Goal: Task Accomplishment & Management: Manage account settings

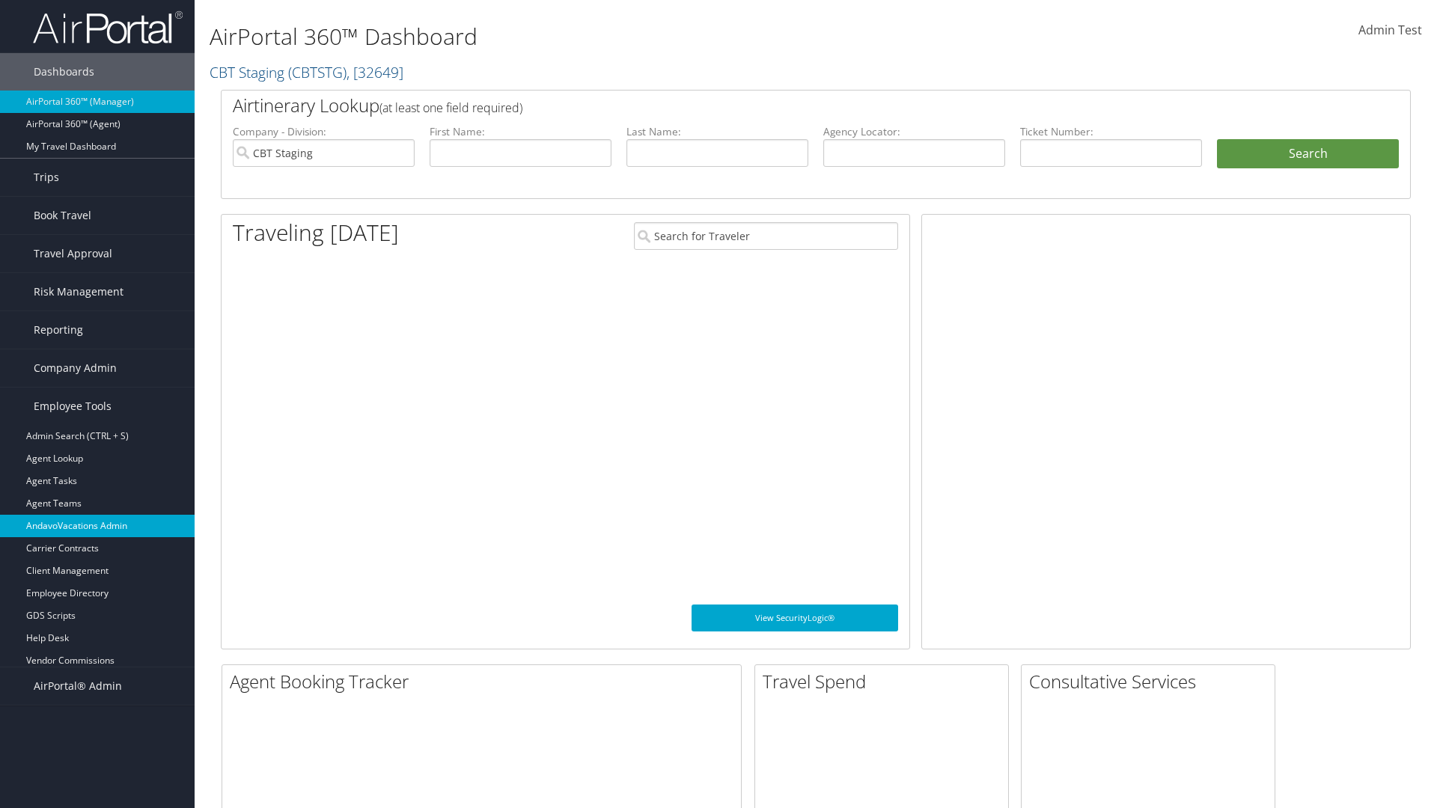
click at [97, 526] on link "AndavoVacations Admin" at bounding box center [97, 526] width 195 height 22
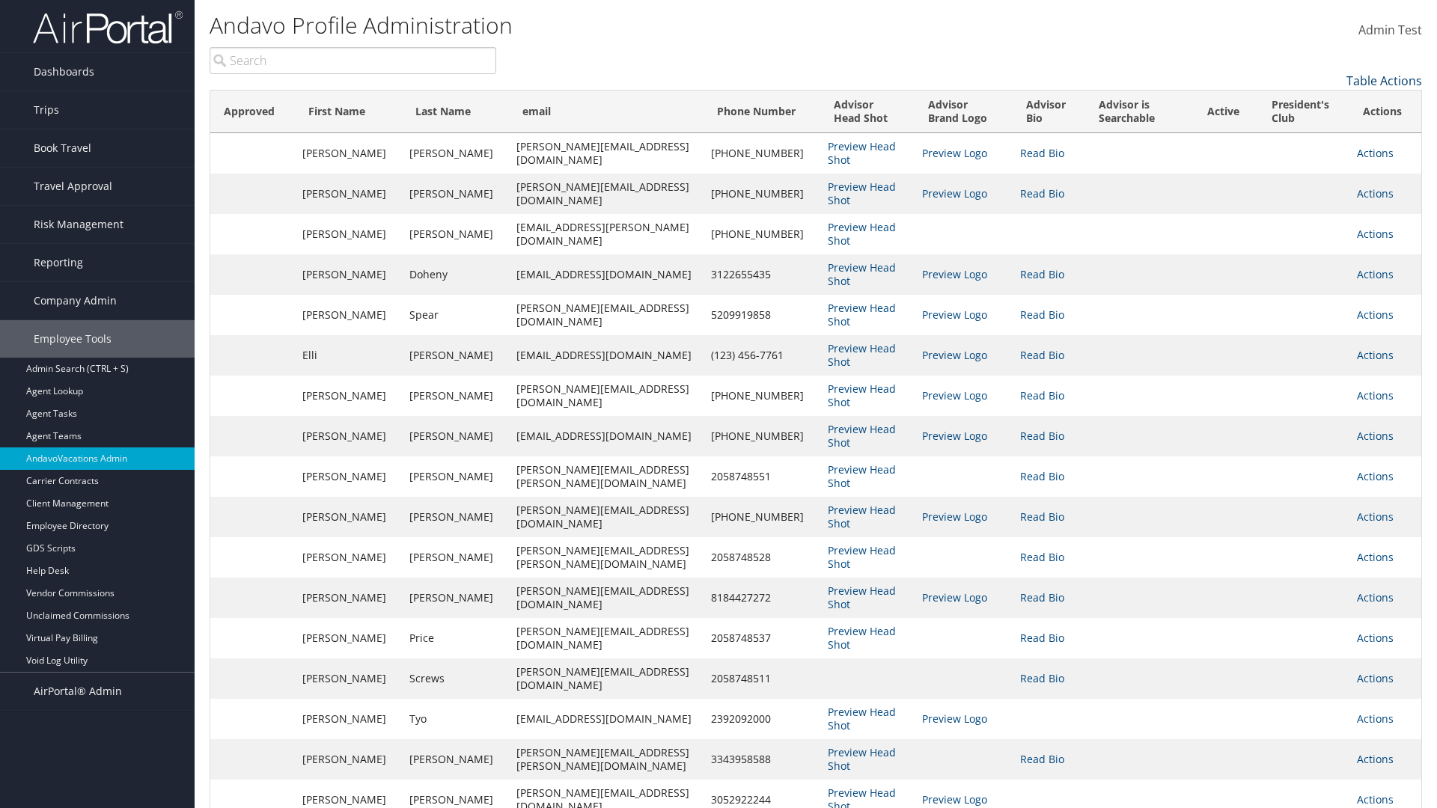
click at [1384, 81] on link "Table Actions" at bounding box center [1385, 81] width 76 height 16
click at [1323, 104] on link "Column Visibility" at bounding box center [1323, 103] width 197 height 25
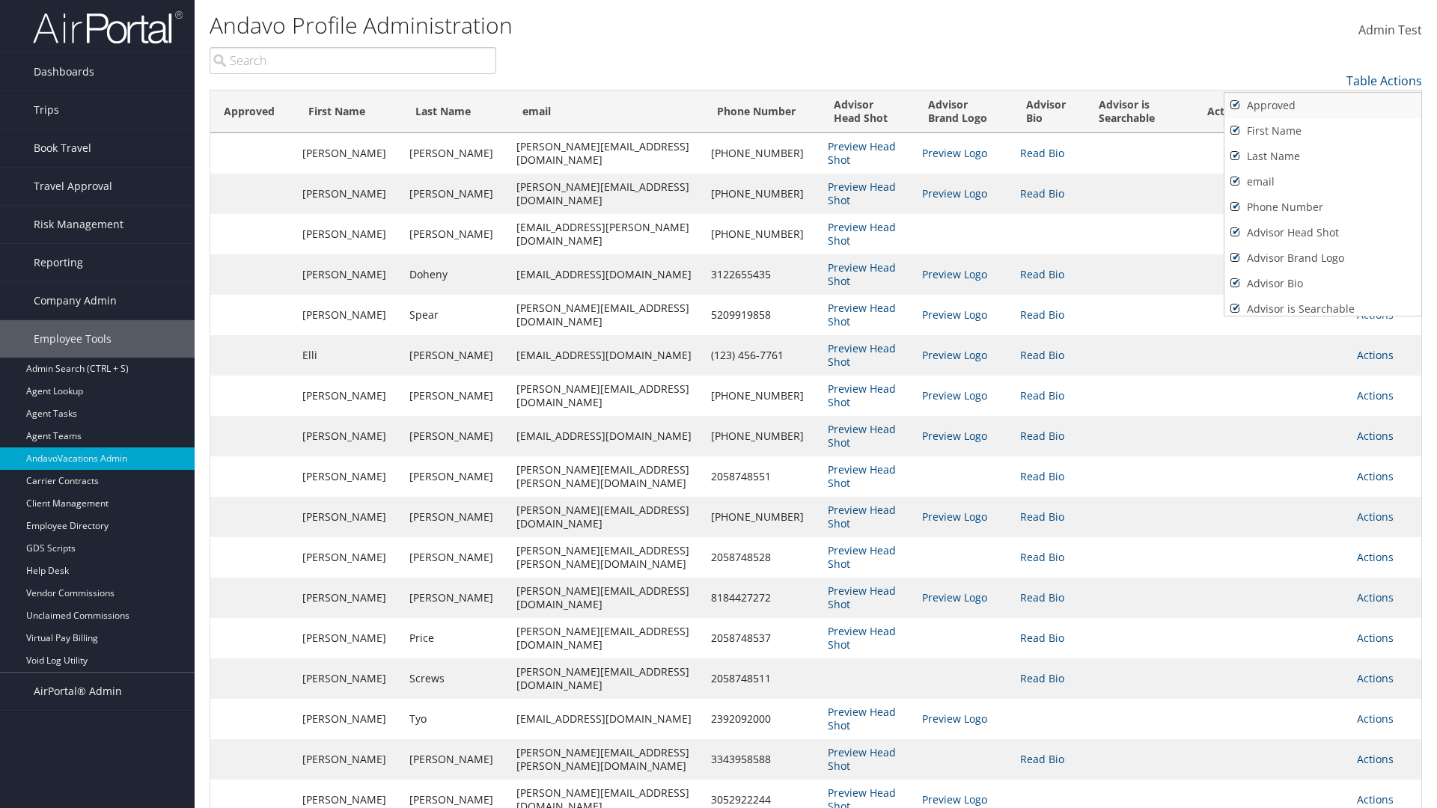
click at [1323, 106] on link "Approved" at bounding box center [1323, 105] width 197 height 25
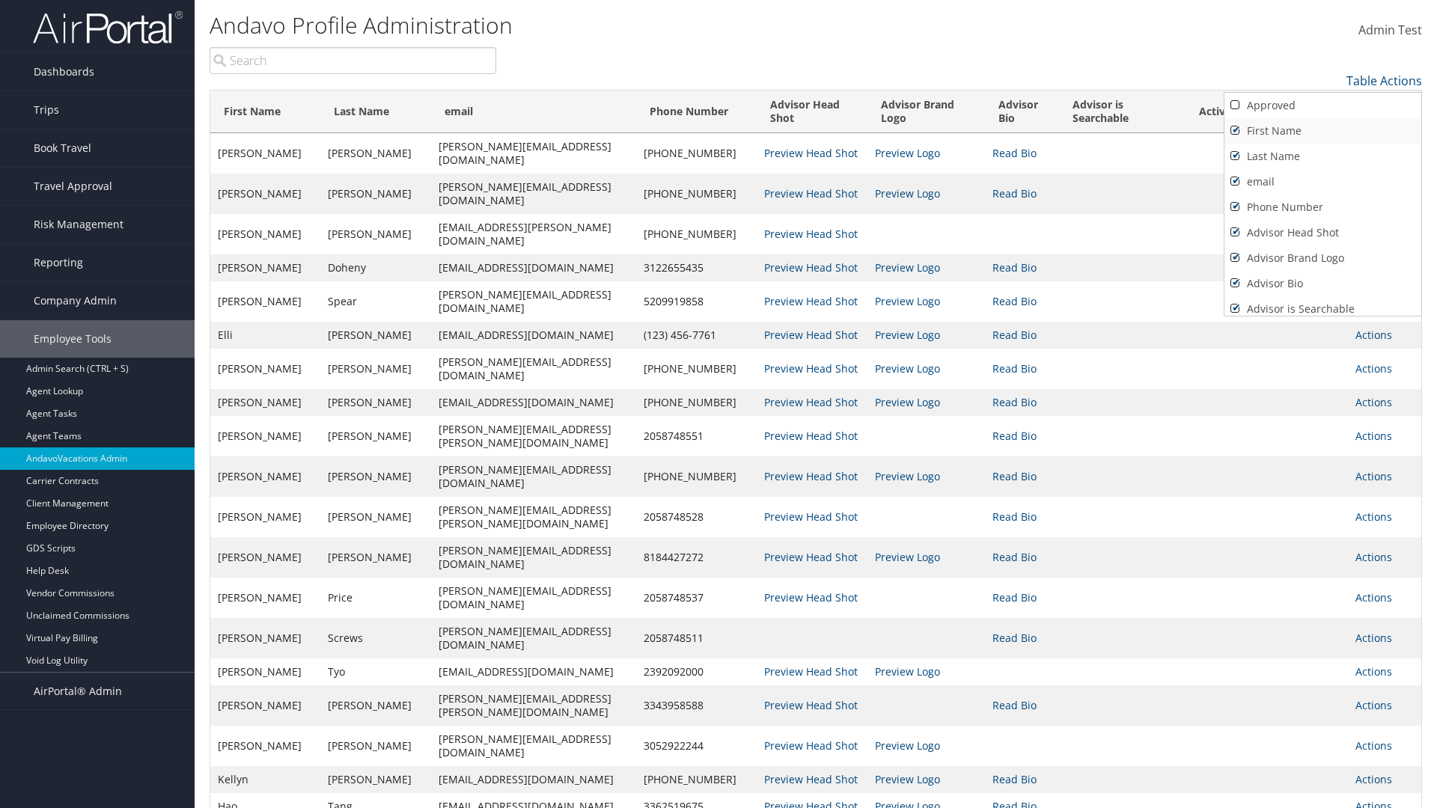
click at [1323, 131] on link "First Name" at bounding box center [1323, 130] width 197 height 25
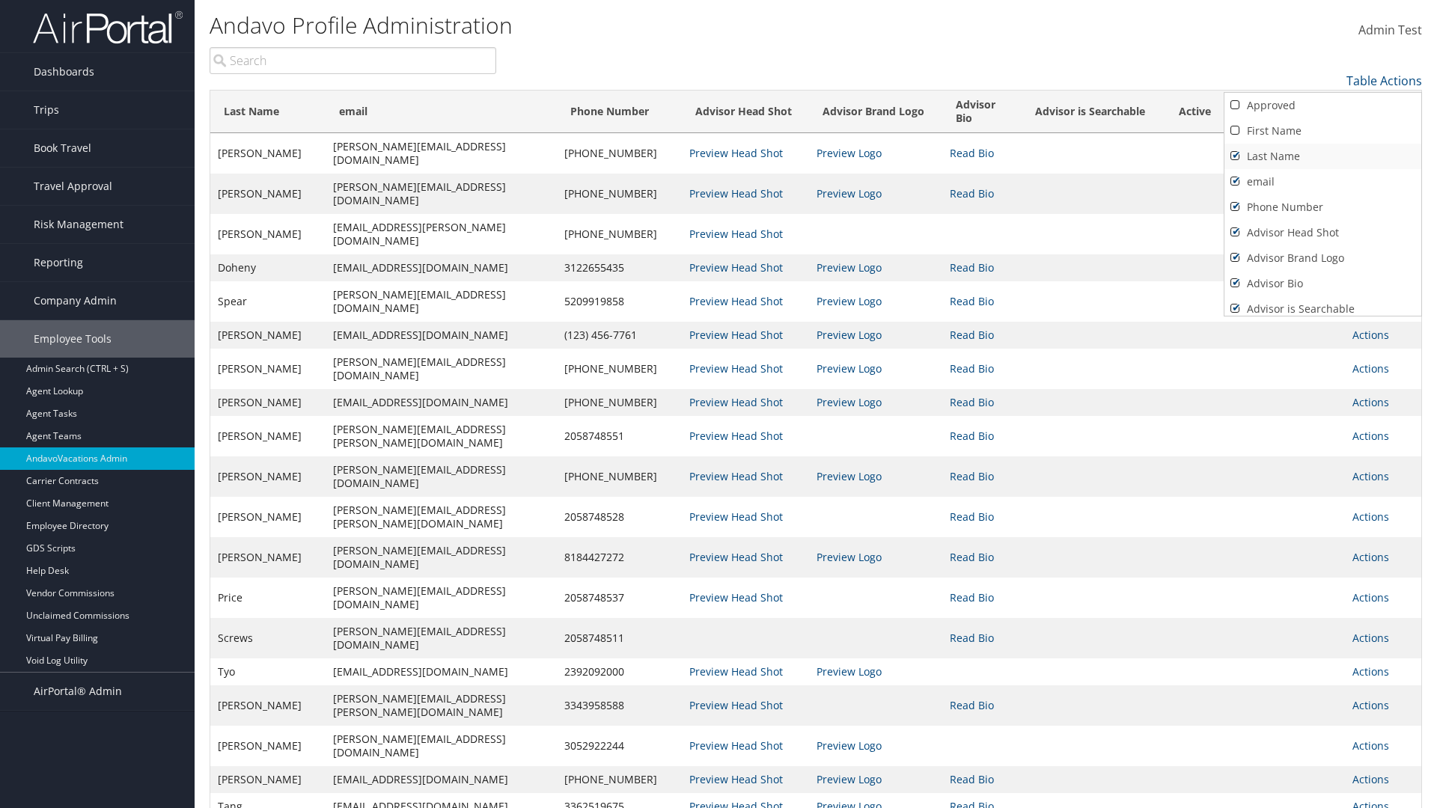
click at [1323, 156] on link "Last Name" at bounding box center [1323, 156] width 197 height 25
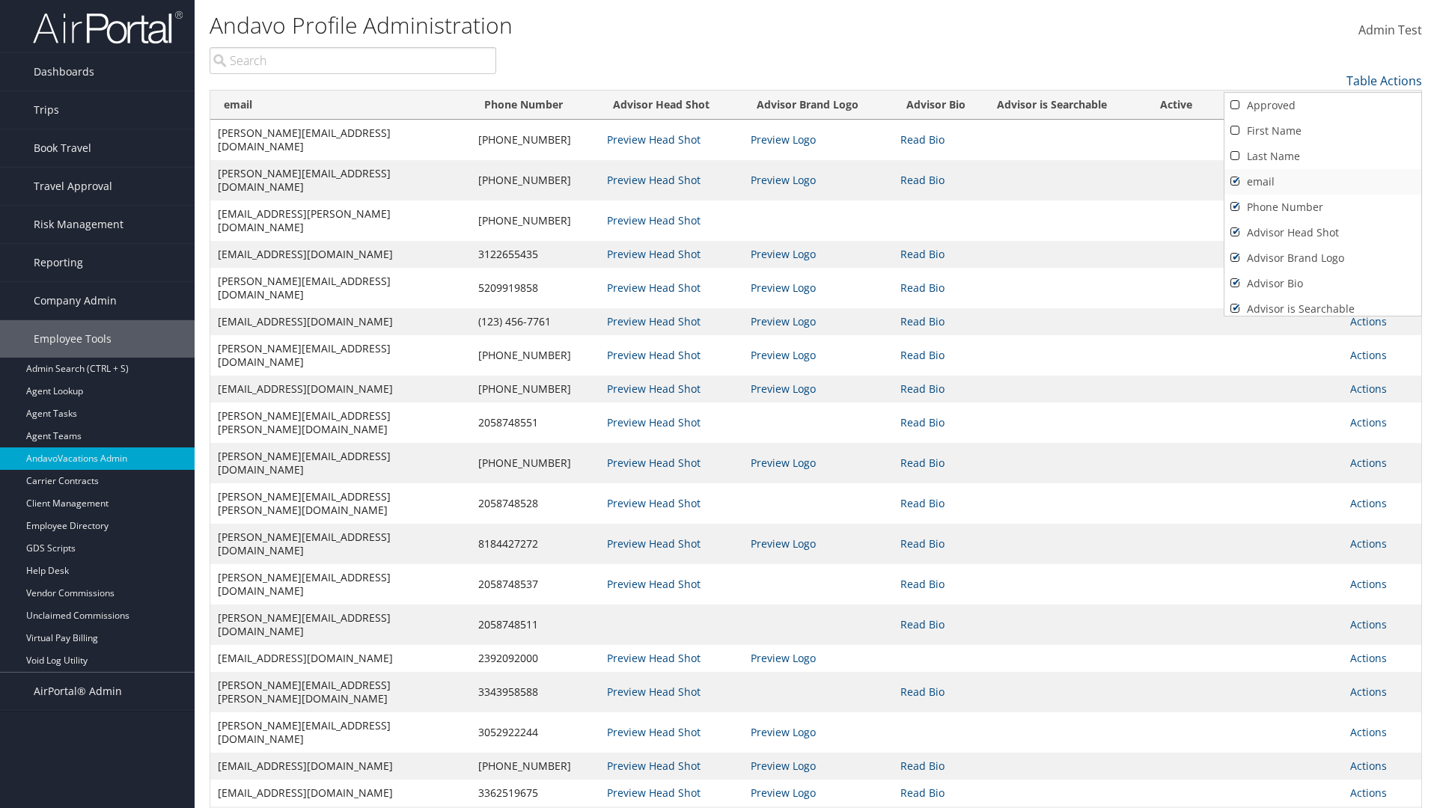
click at [1323, 182] on link "email" at bounding box center [1323, 181] width 197 height 25
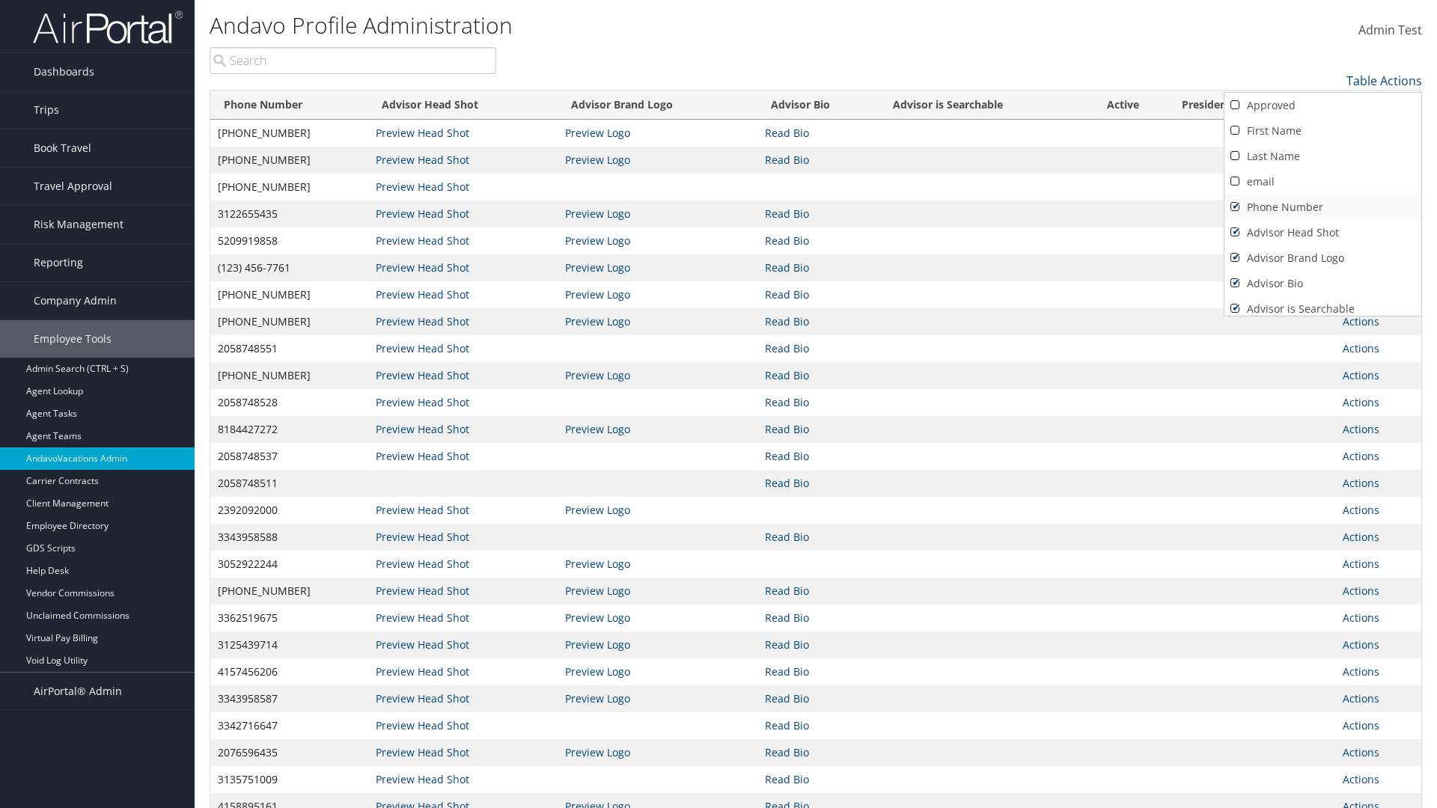
click at [1323, 207] on link "Phone Number" at bounding box center [1323, 207] width 197 height 25
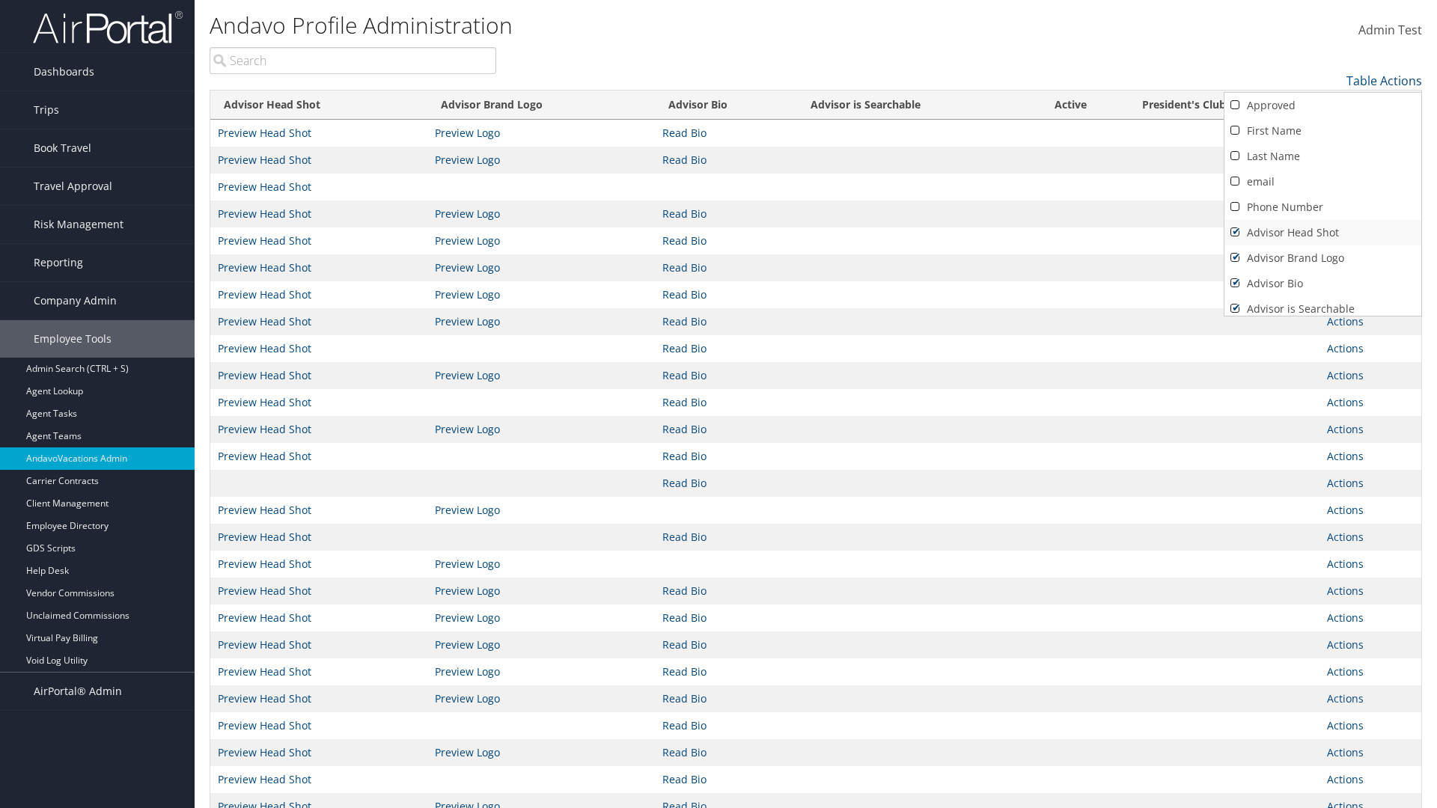
click at [1323, 233] on link "Advisor Head Shot" at bounding box center [1323, 232] width 197 height 25
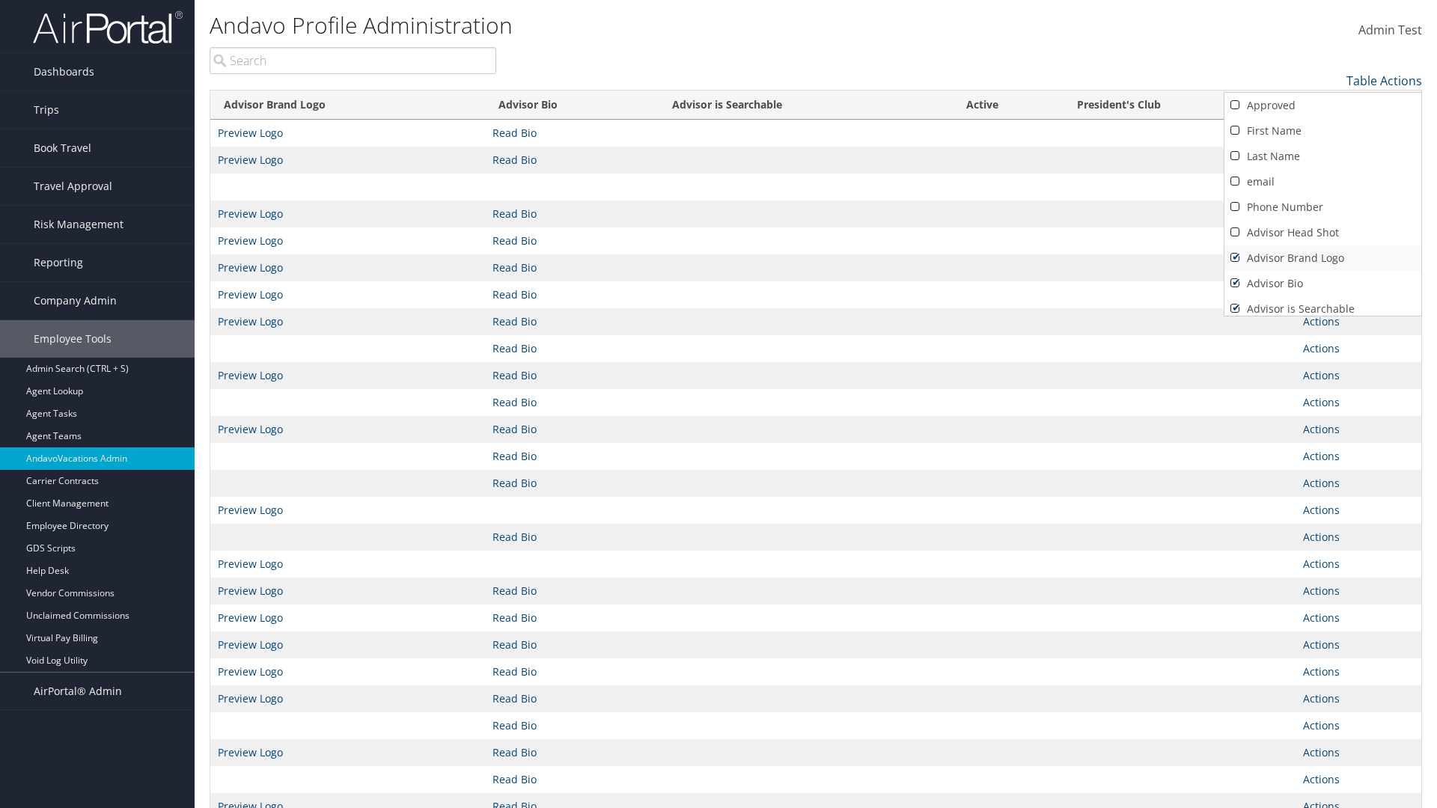
click at [1323, 258] on link "Advisor Brand Logo" at bounding box center [1323, 258] width 197 height 25
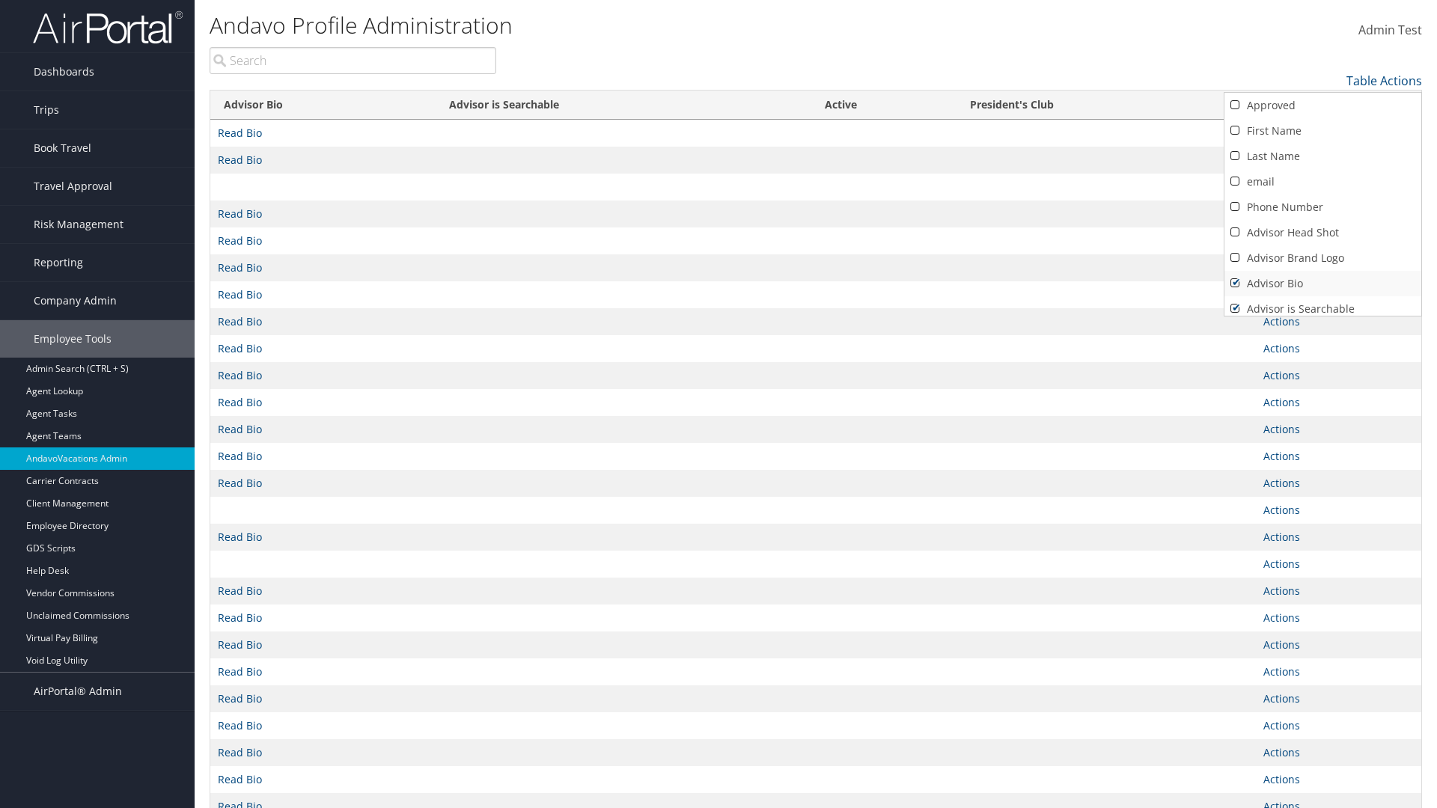
click at [1323, 284] on link "Advisor Bio" at bounding box center [1323, 283] width 197 height 25
click at [1323, 303] on link "Advisor is Searchable" at bounding box center [1323, 308] width 197 height 25
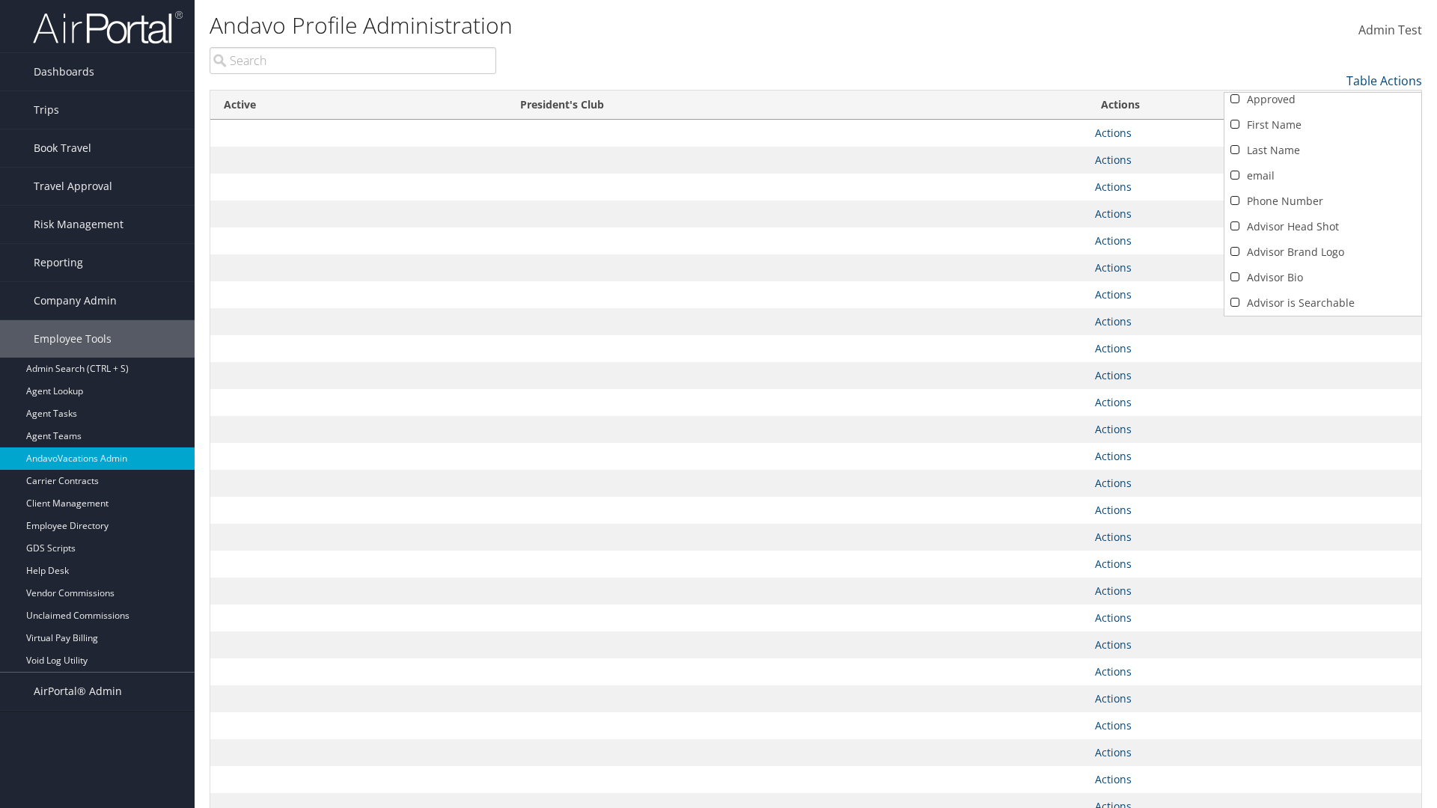
click at [1323, 316] on link "Active" at bounding box center [1323, 328] width 197 height 25
click at [1323, 341] on link "President's Club" at bounding box center [1323, 353] width 197 height 25
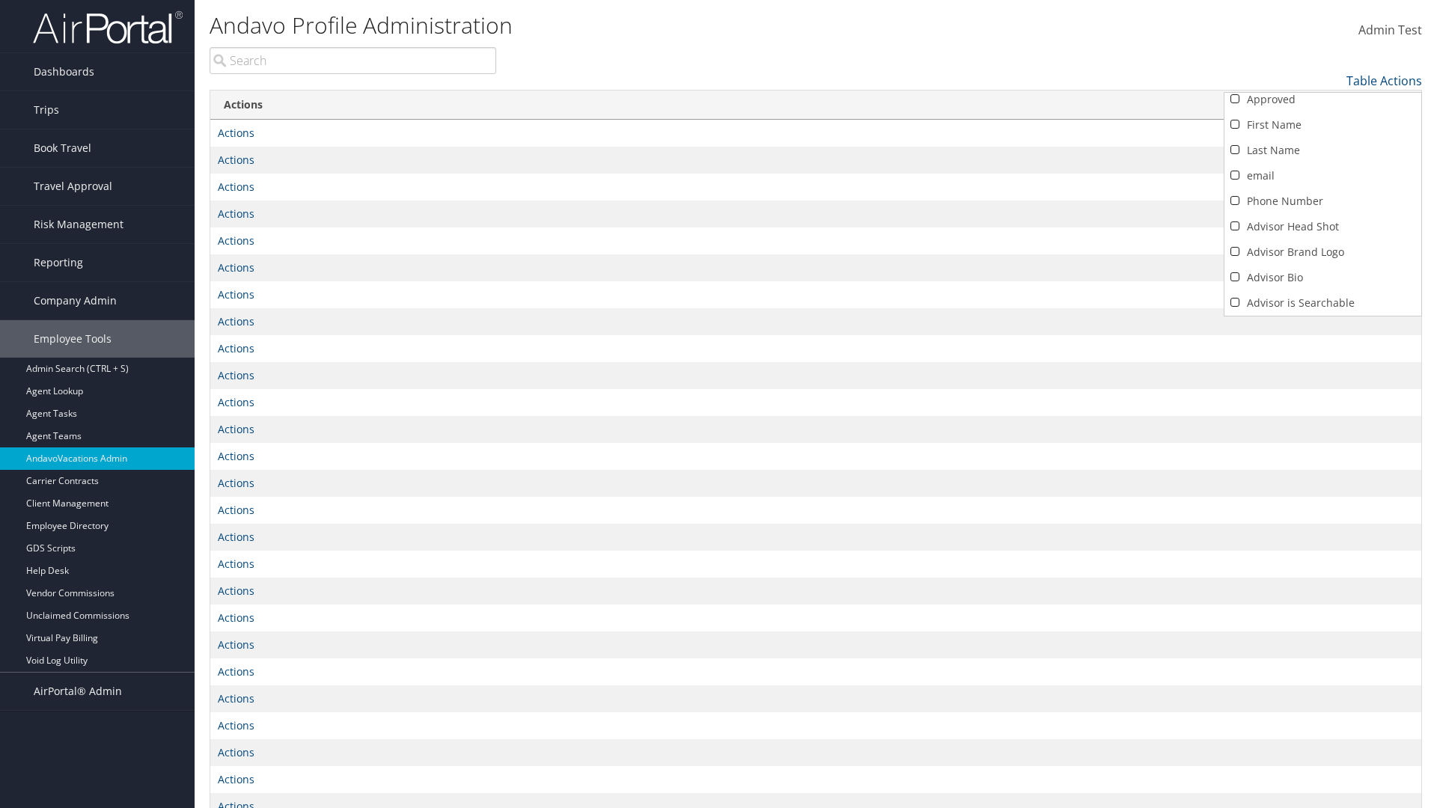
scroll to position [57, 0]
click at [719, 404] on div at bounding box center [718, 404] width 1437 height 808
click at [1384, 81] on link "Table Actions" at bounding box center [1385, 81] width 76 height 16
click at [1323, 104] on link "Column Visibility" at bounding box center [1323, 103] width 197 height 25
click at [1323, 106] on link "Approved" at bounding box center [1323, 105] width 197 height 25
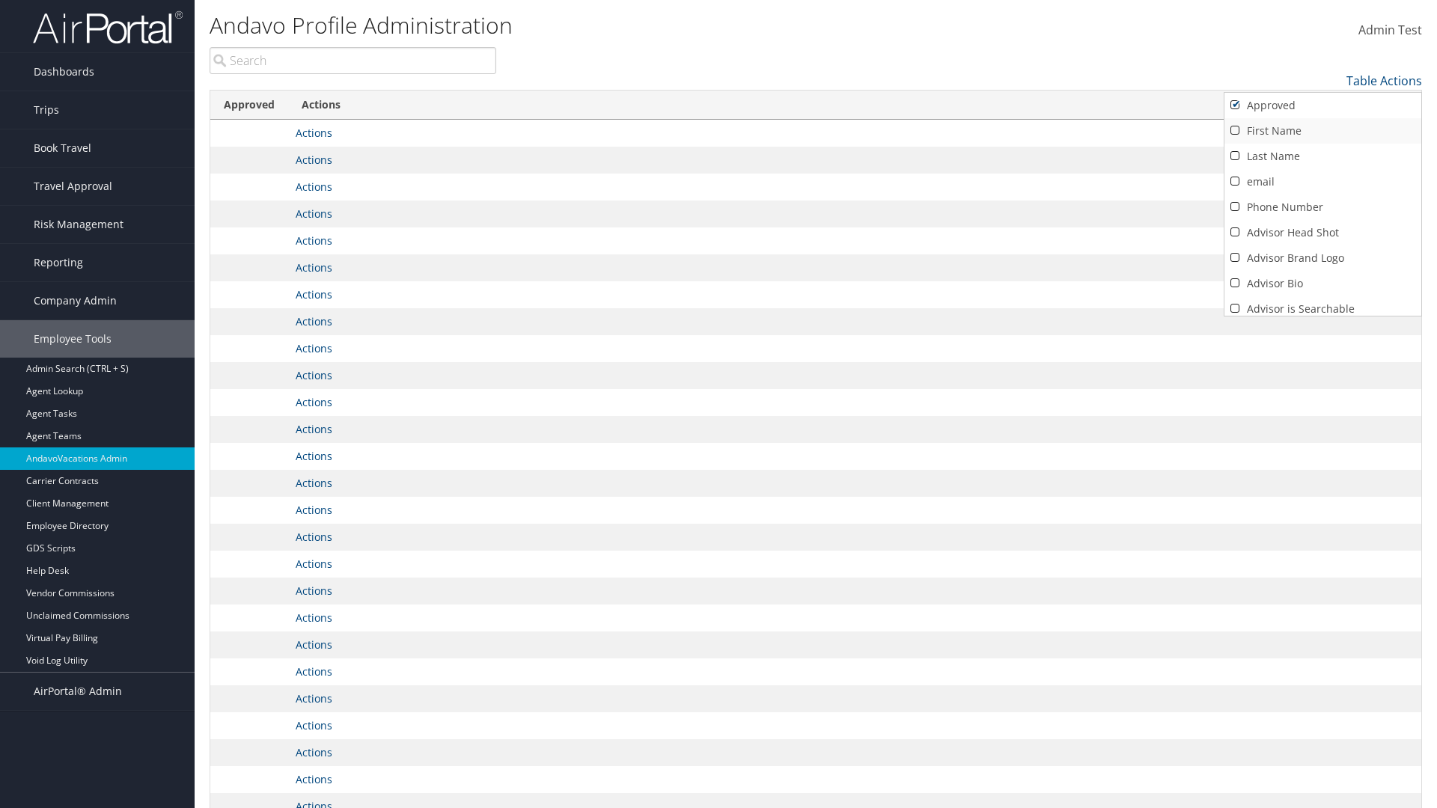
click at [1323, 131] on link "First Name" at bounding box center [1323, 130] width 197 height 25
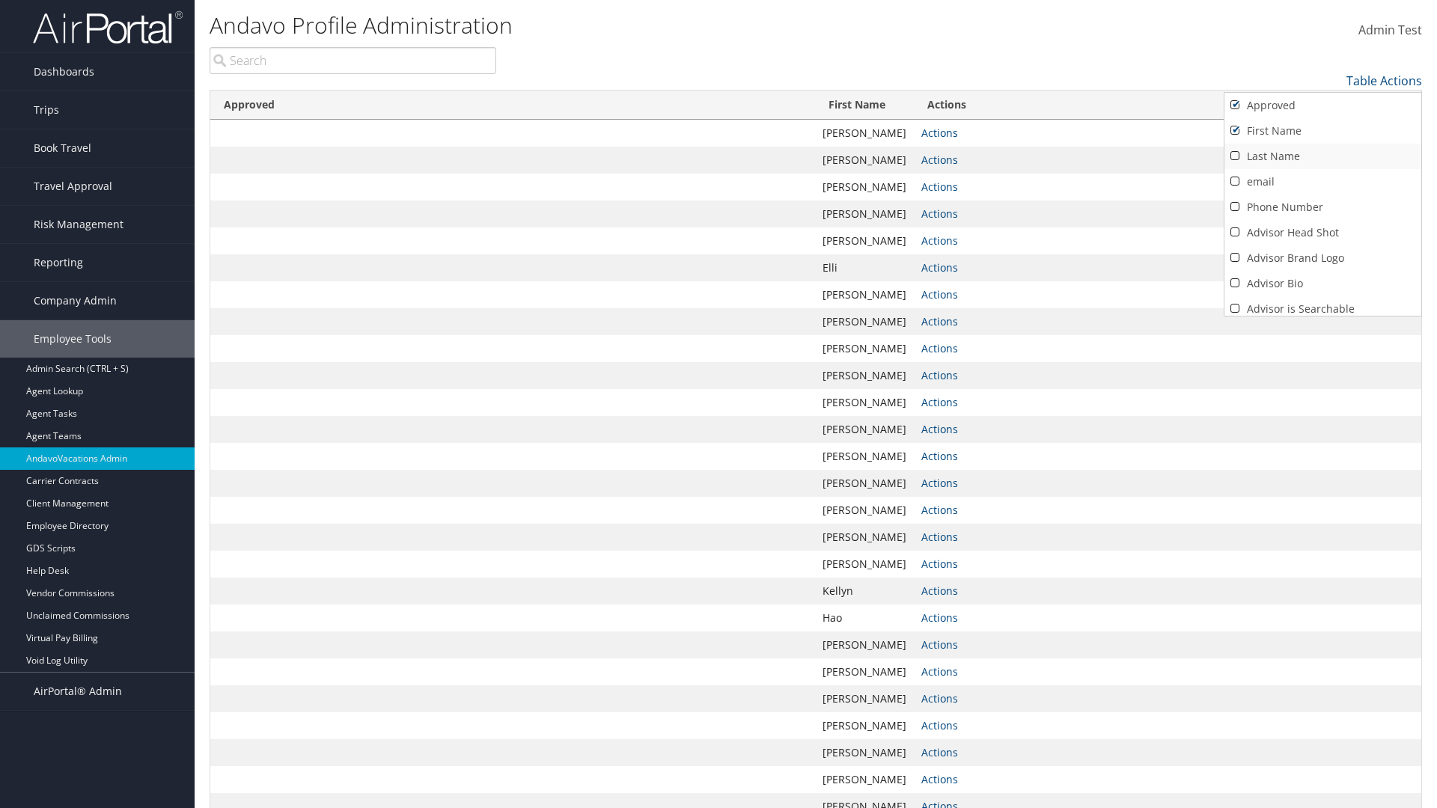
click at [1323, 156] on link "Last Name" at bounding box center [1323, 156] width 197 height 25
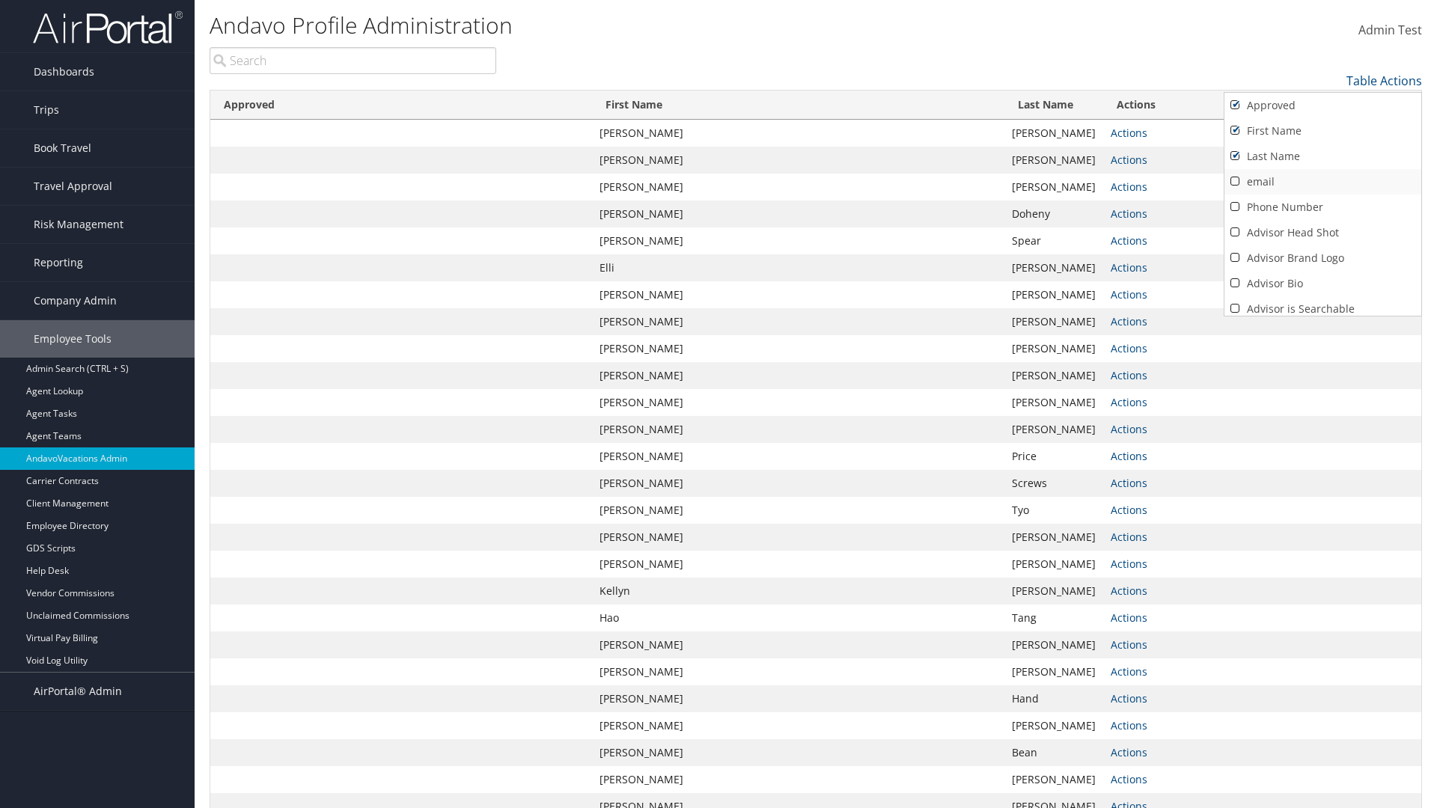
click at [1323, 182] on link "email" at bounding box center [1323, 181] width 197 height 25
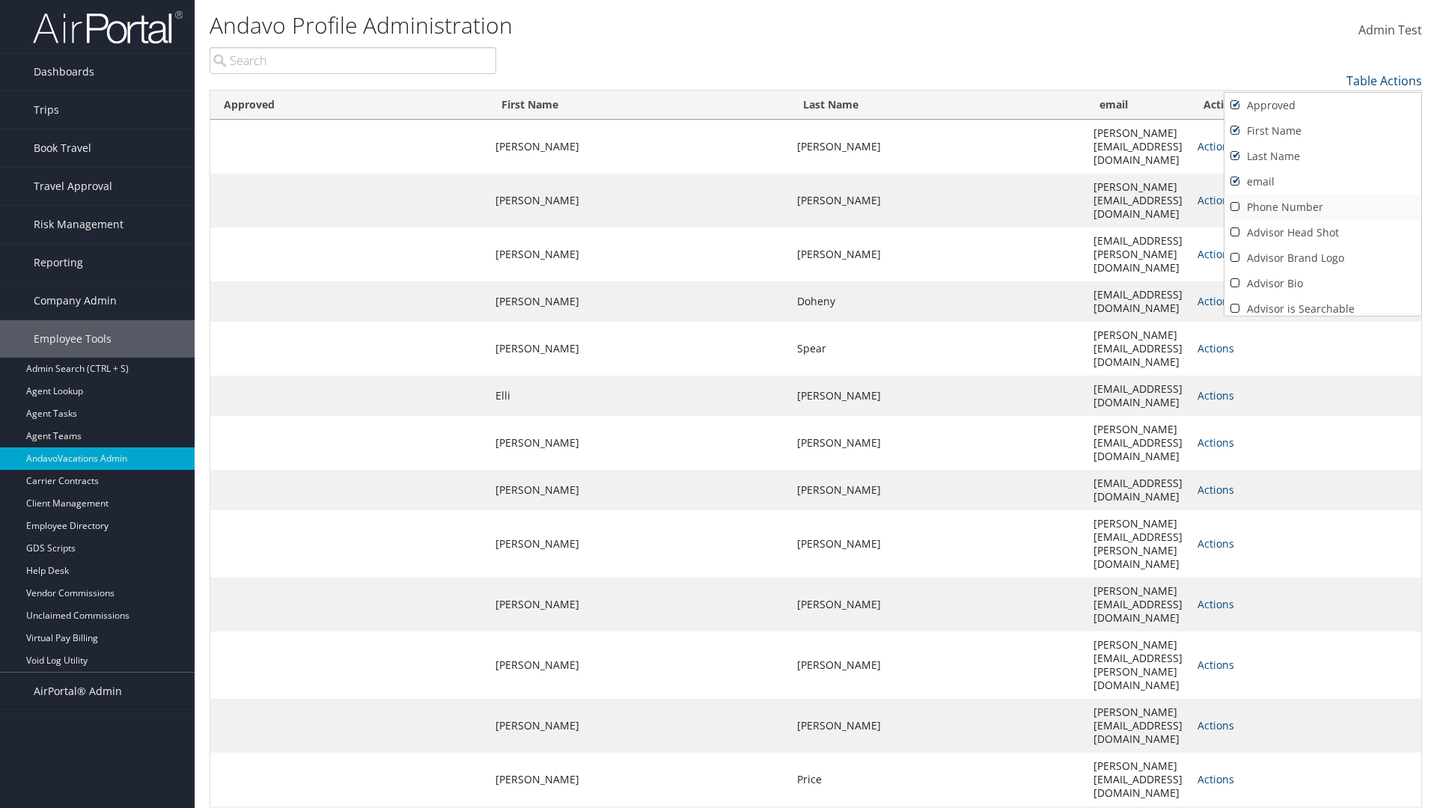
click at [1323, 207] on link "Phone Number" at bounding box center [1323, 207] width 197 height 25
click at [1323, 233] on link "Advisor Head Shot" at bounding box center [1323, 232] width 197 height 25
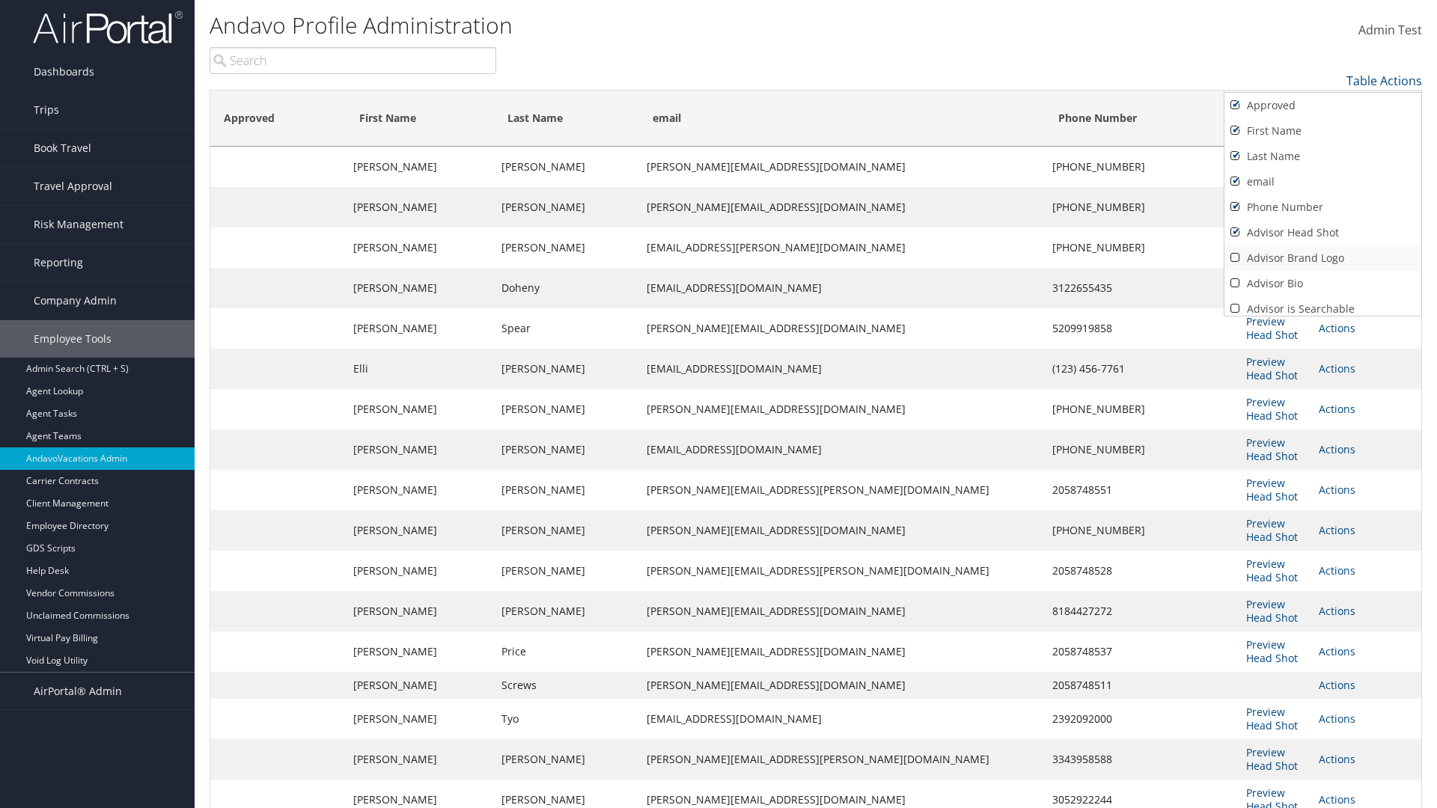
click at [1323, 258] on link "Advisor Brand Logo" at bounding box center [1323, 258] width 197 height 25
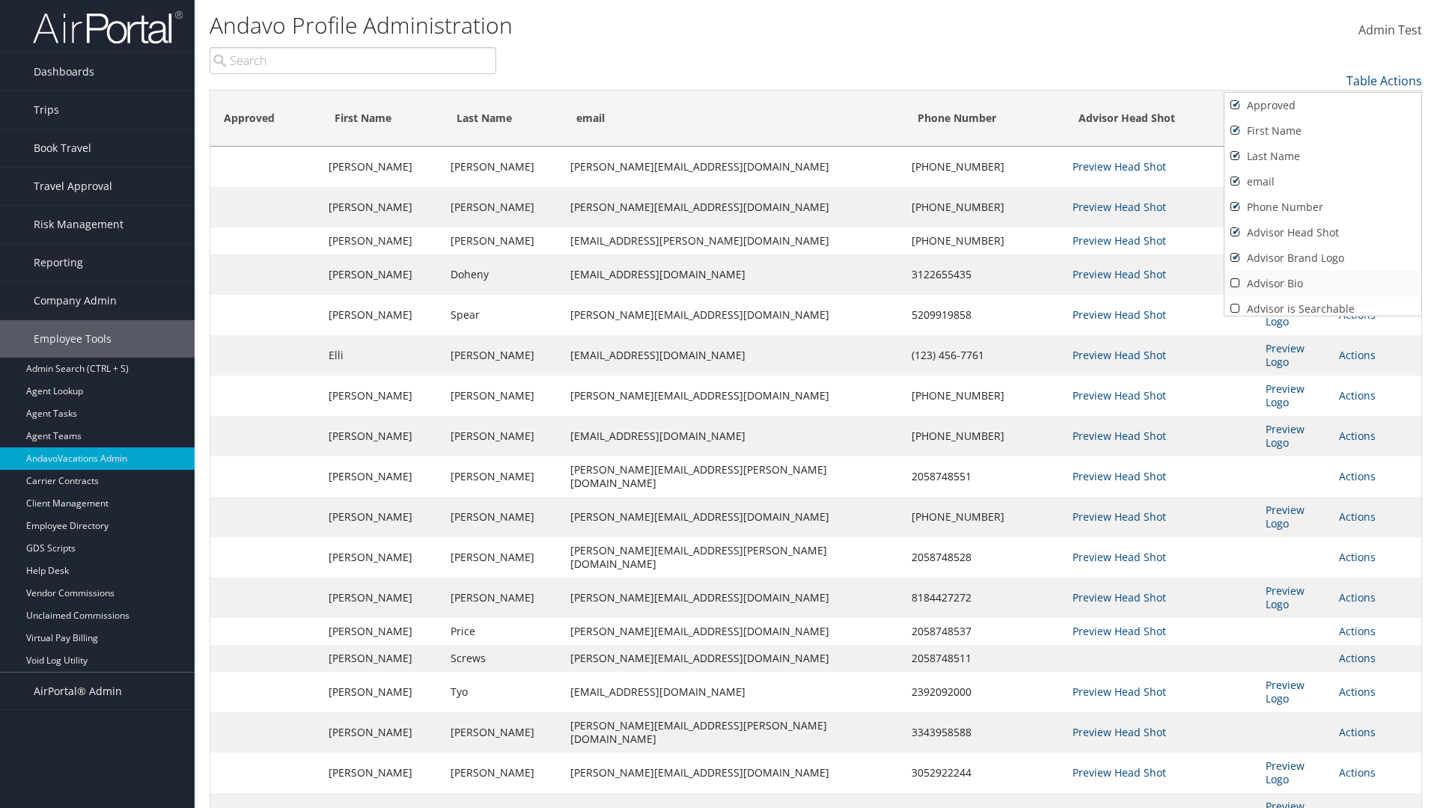
click at [1323, 284] on link "Advisor Bio" at bounding box center [1323, 283] width 197 height 25
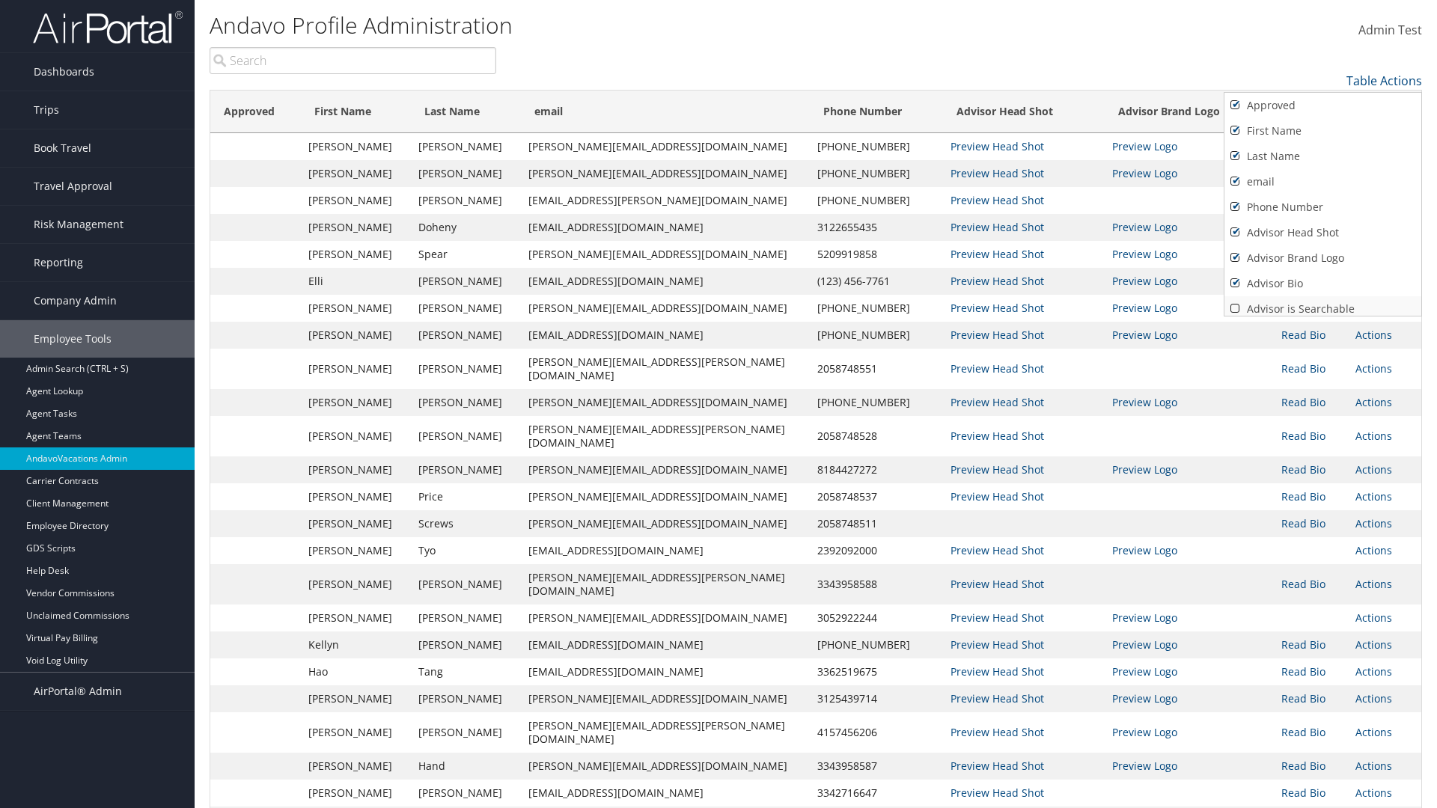
click at [1323, 303] on link "Advisor is Searchable" at bounding box center [1323, 308] width 197 height 25
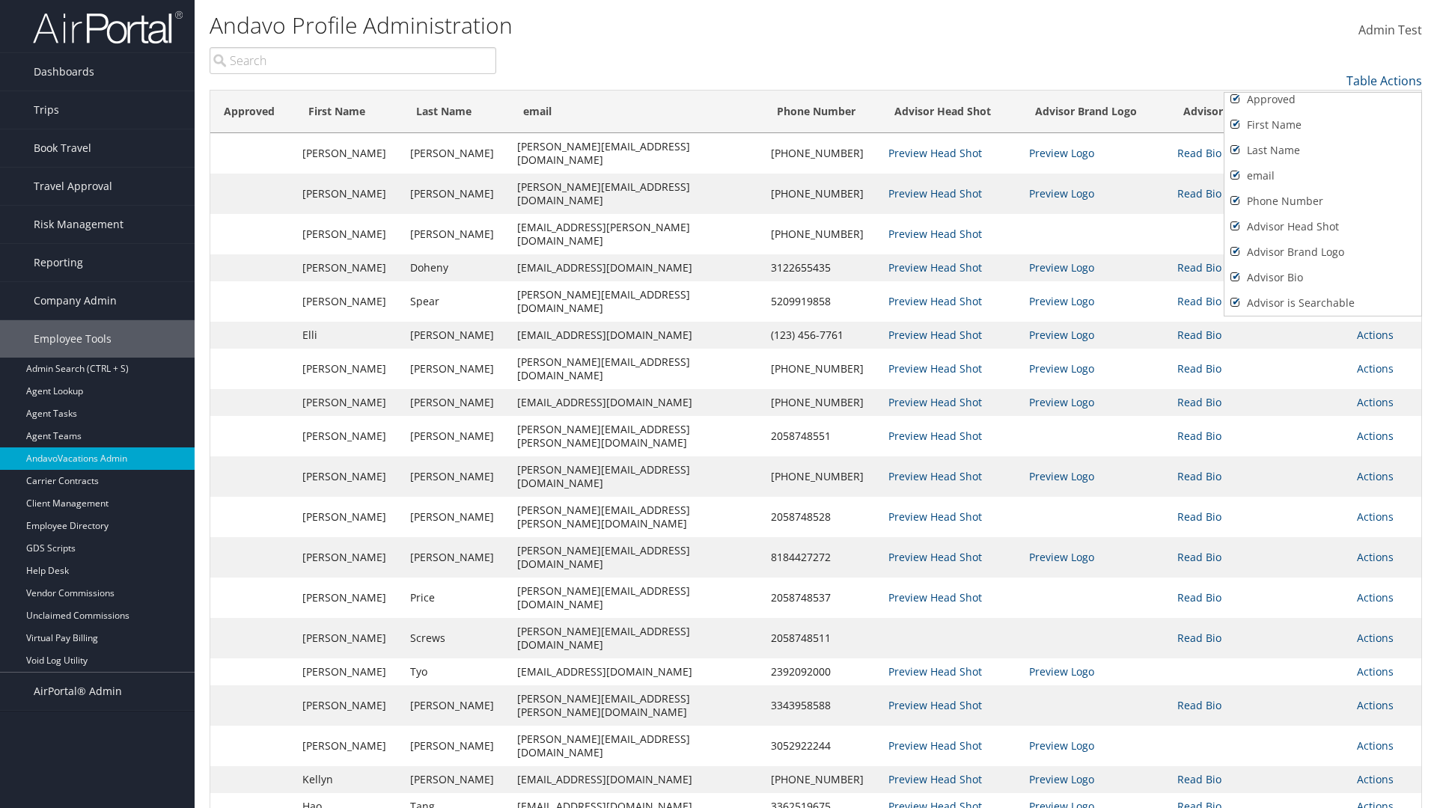
click at [1323, 316] on link "Active" at bounding box center [1323, 328] width 197 height 25
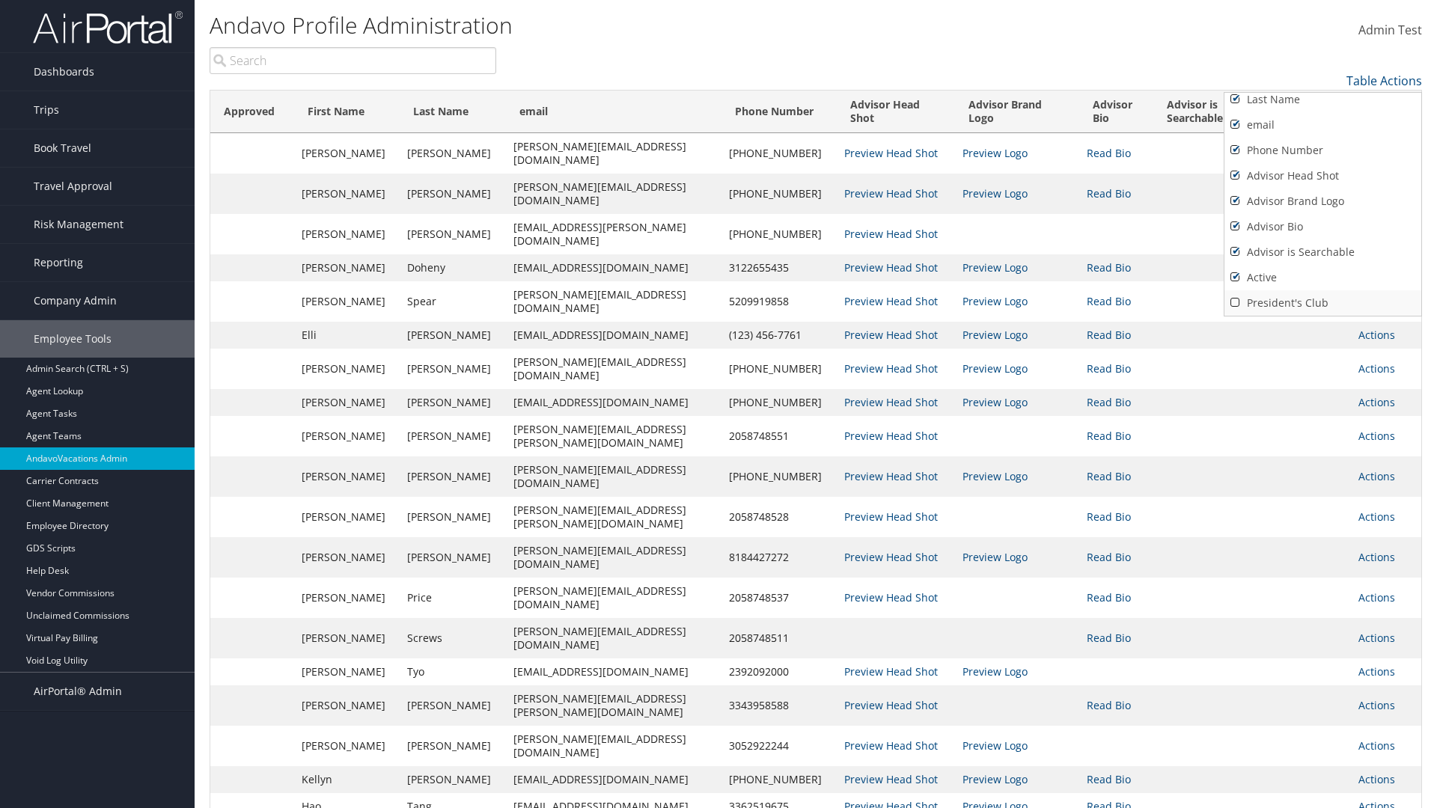
click at [1323, 303] on link "President's Club" at bounding box center [1323, 302] width 197 height 25
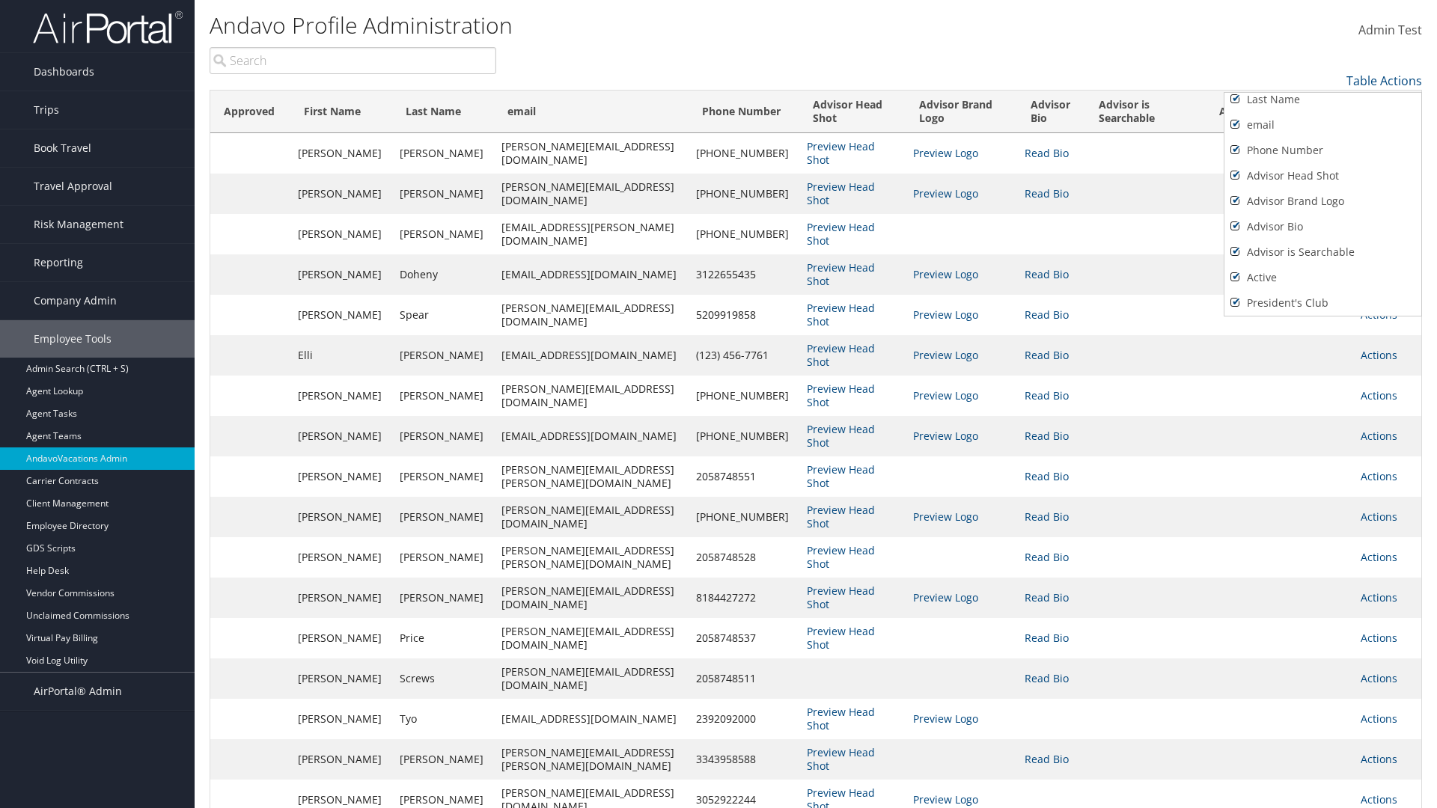
click at [719, 404] on div at bounding box center [718, 404] width 1437 height 808
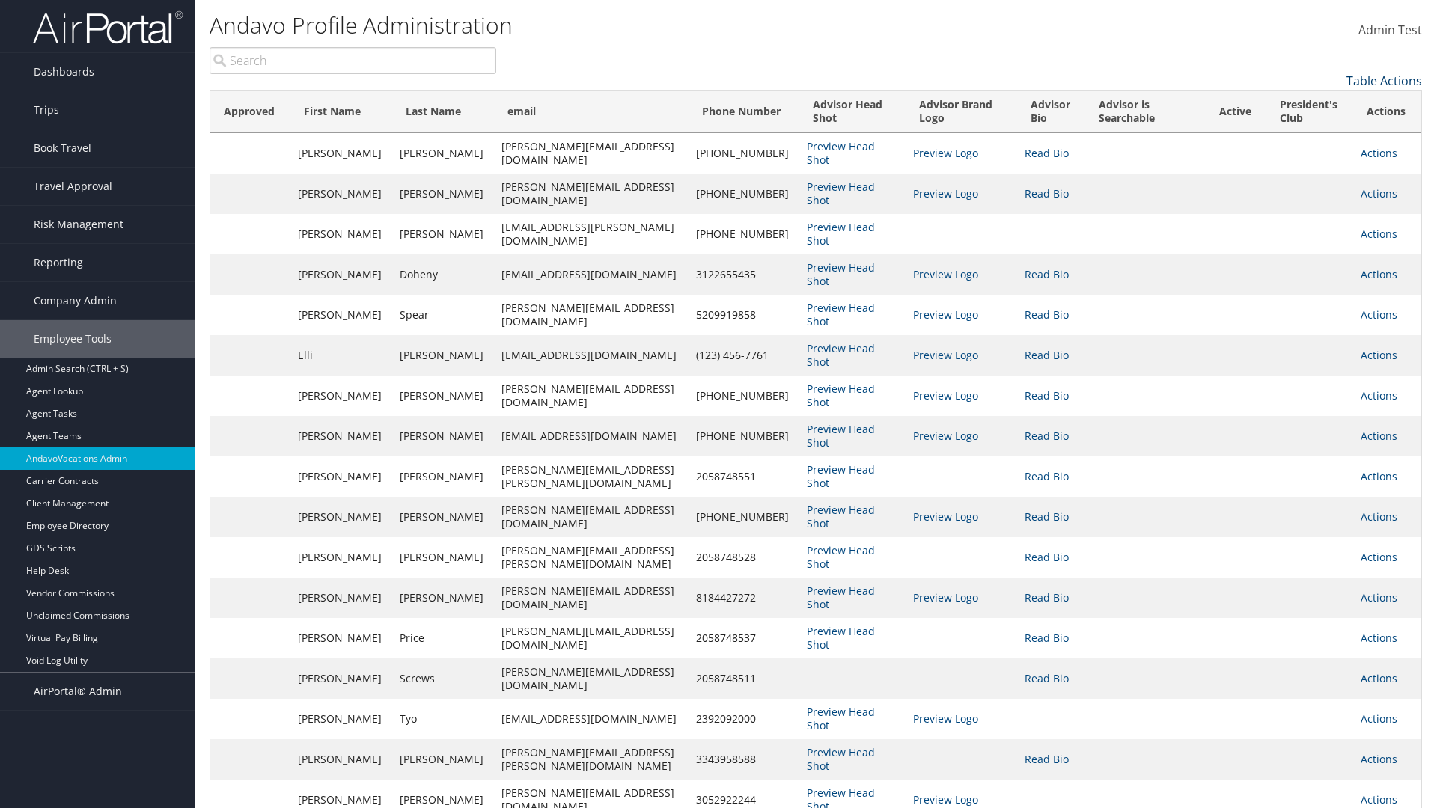
click at [1384, 81] on link "Table Actions" at bounding box center [1385, 81] width 76 height 16
click at [1323, 130] on link "Page Length" at bounding box center [1323, 129] width 197 height 25
click at [1323, 182] on link "100" at bounding box center [1323, 181] width 197 height 25
click at [1384, 81] on link "Table Actions" at bounding box center [1385, 81] width 76 height 16
click at [1323, 156] on link "50" at bounding box center [1323, 156] width 197 height 25
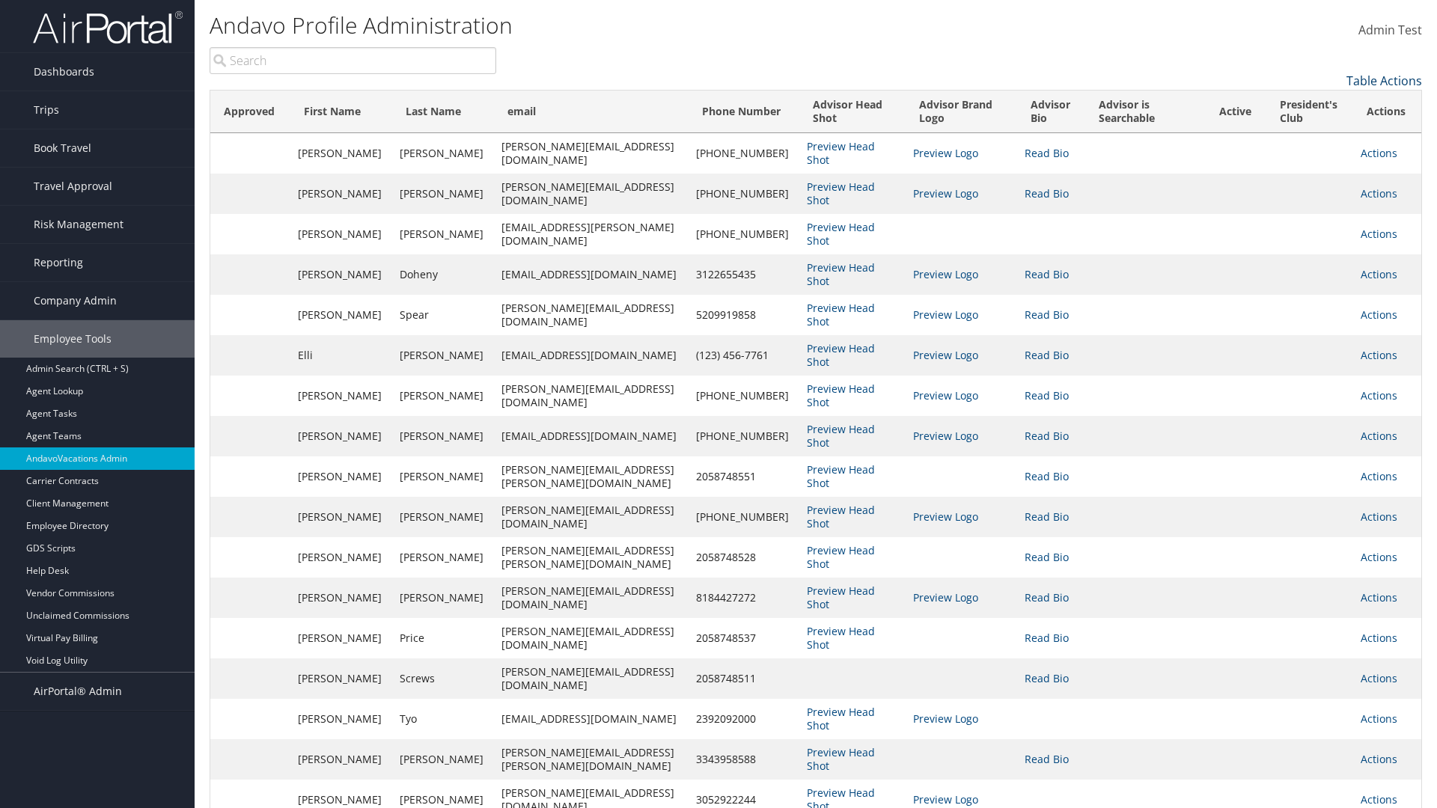
click at [1384, 81] on link "Table Actions" at bounding box center [1385, 81] width 76 height 16
click at [1323, 130] on link "Page Length" at bounding box center [1323, 129] width 197 height 25
click at [1323, 106] on link "10" at bounding box center [1323, 105] width 197 height 25
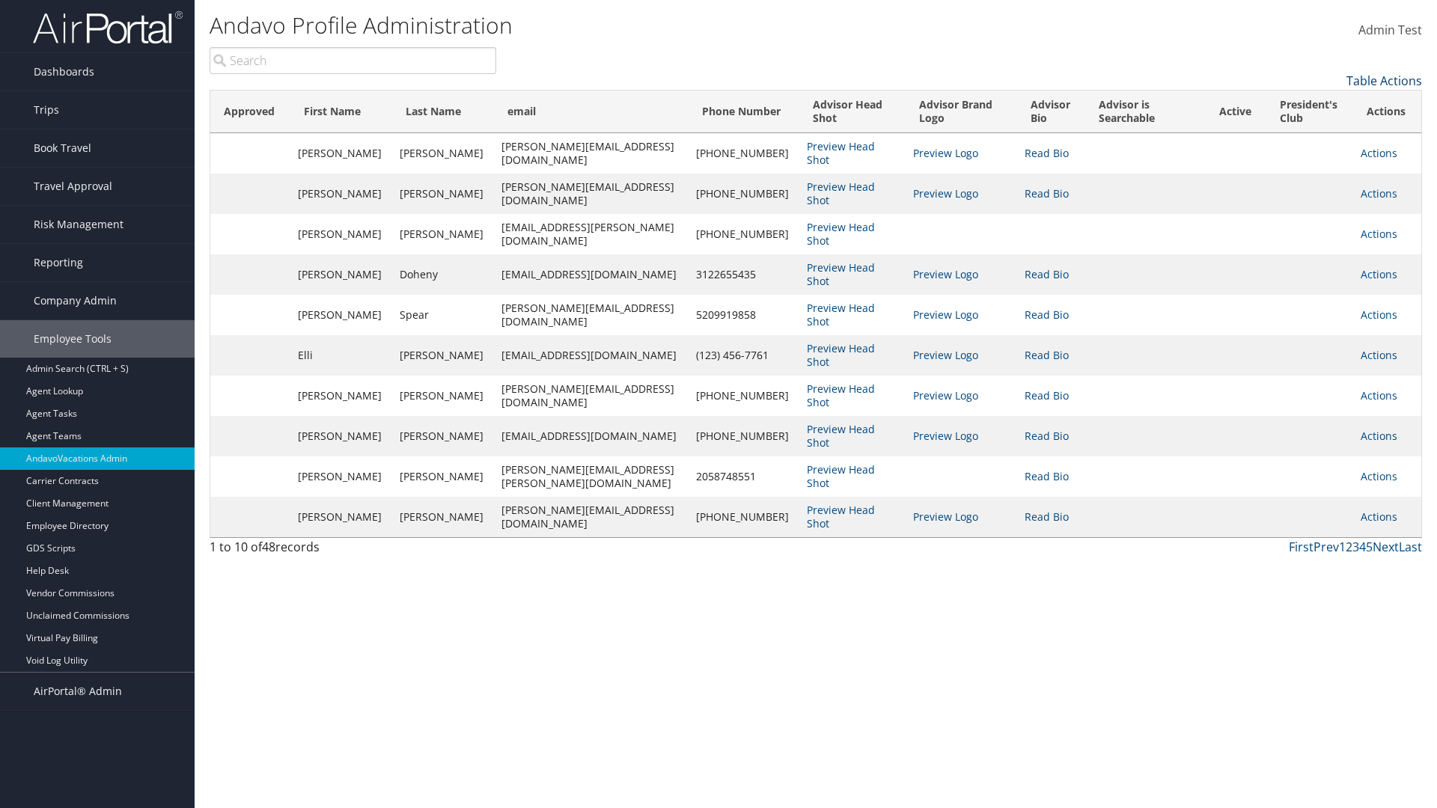
click at [1384, 81] on link "Table Actions" at bounding box center [1385, 81] width 76 height 16
click at [1323, 131] on link "25" at bounding box center [1323, 130] width 197 height 25
